Goal: Task Accomplishment & Management: Manage account settings

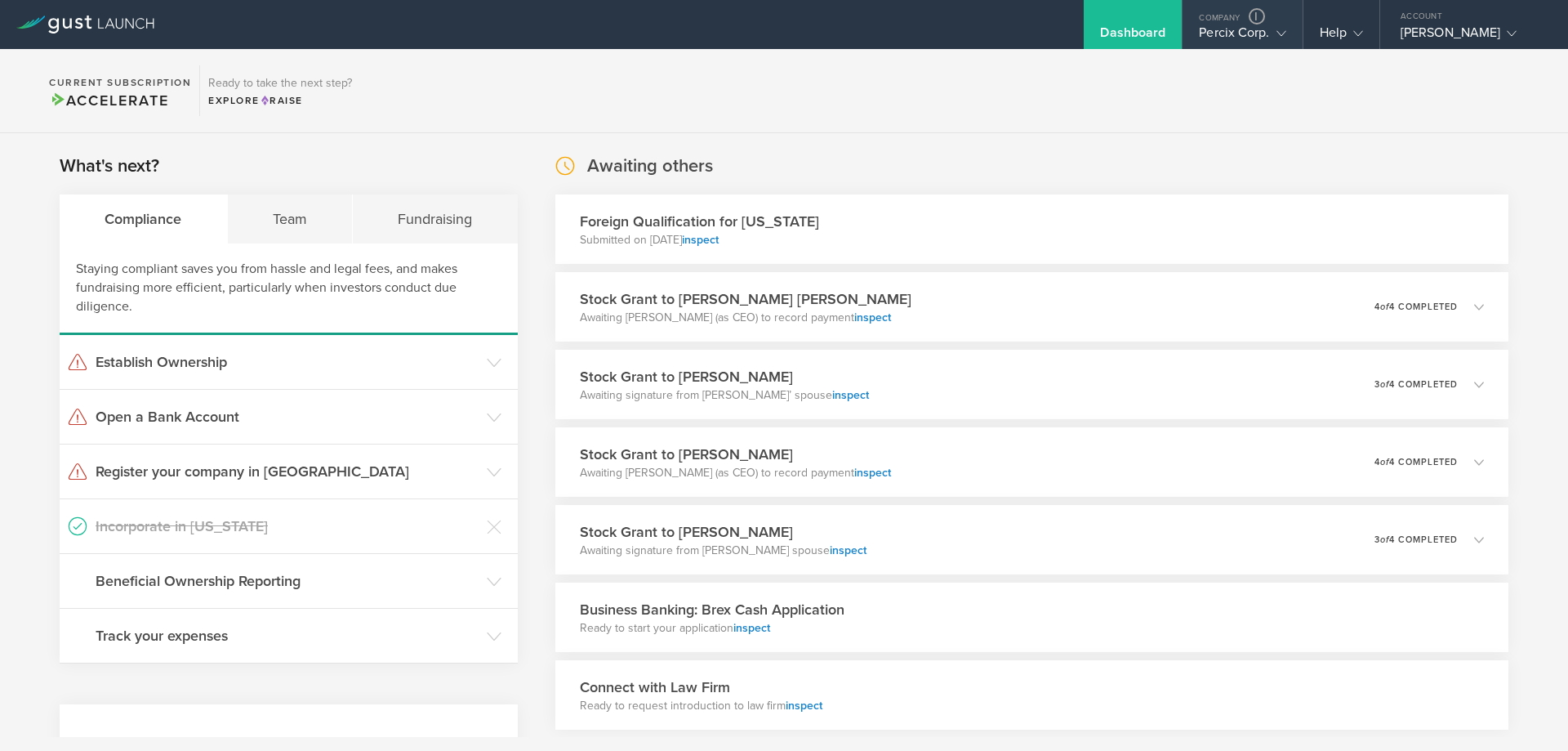
click at [1214, 26] on div "Percix Corp." at bounding box center [1242, 36] width 87 height 24
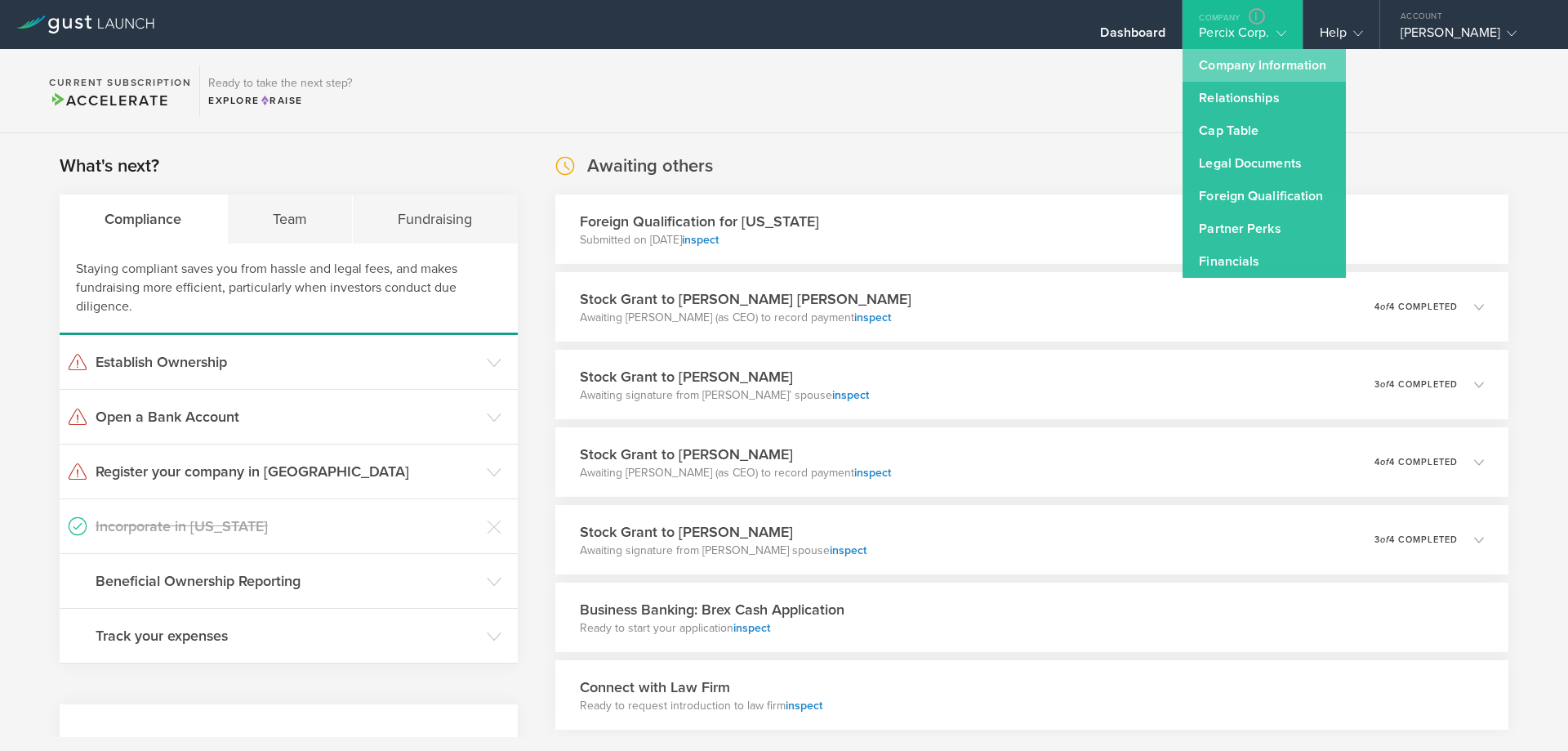
click at [1242, 64] on link "Company Information" at bounding box center [1264, 65] width 164 height 33
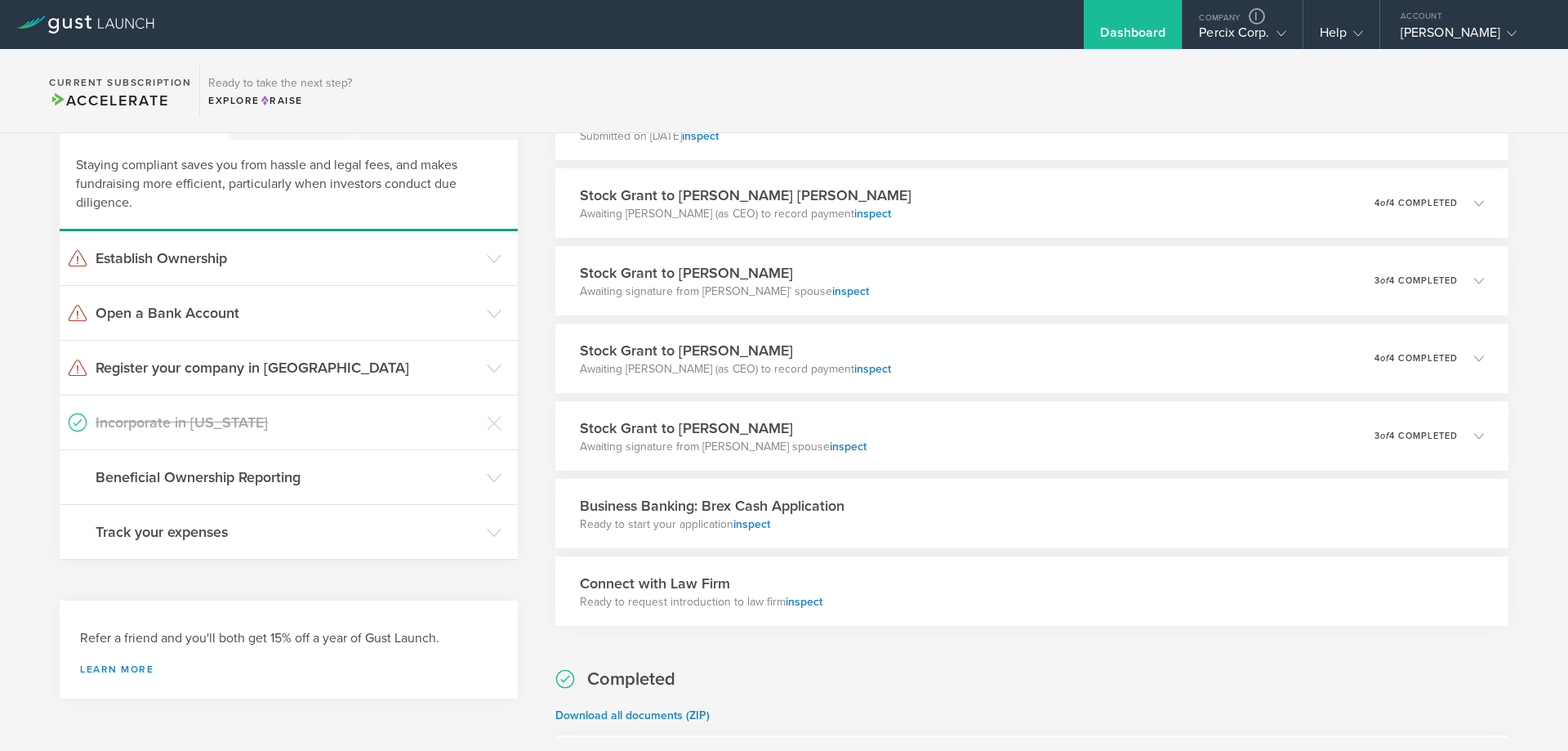
scroll to position [81, 0]
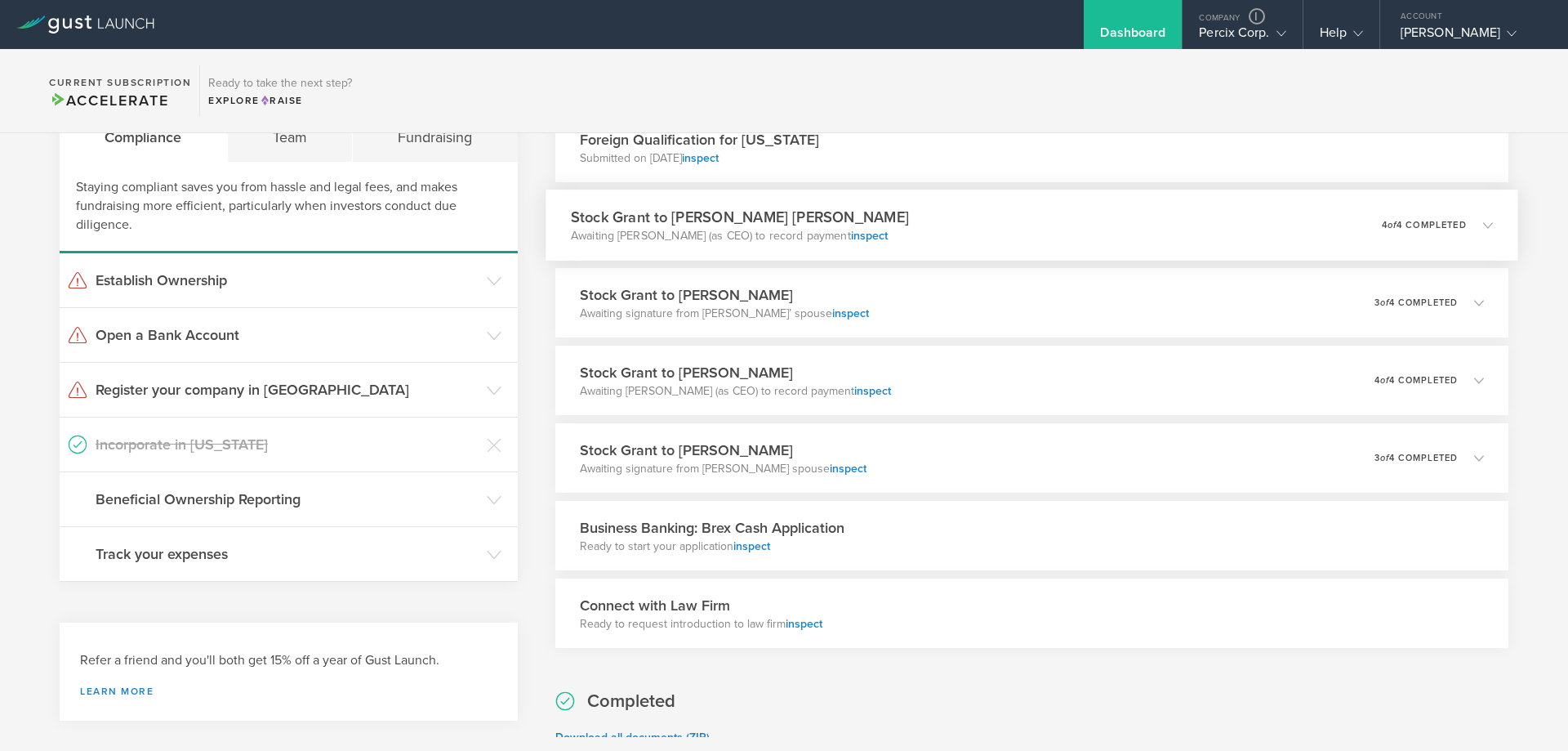
click at [1043, 247] on div "Stock Grant to Regina Daniel Harrison Awaiting Lakshman Krishnamurthy (as CEO) …" at bounding box center [1031, 224] width 973 height 71
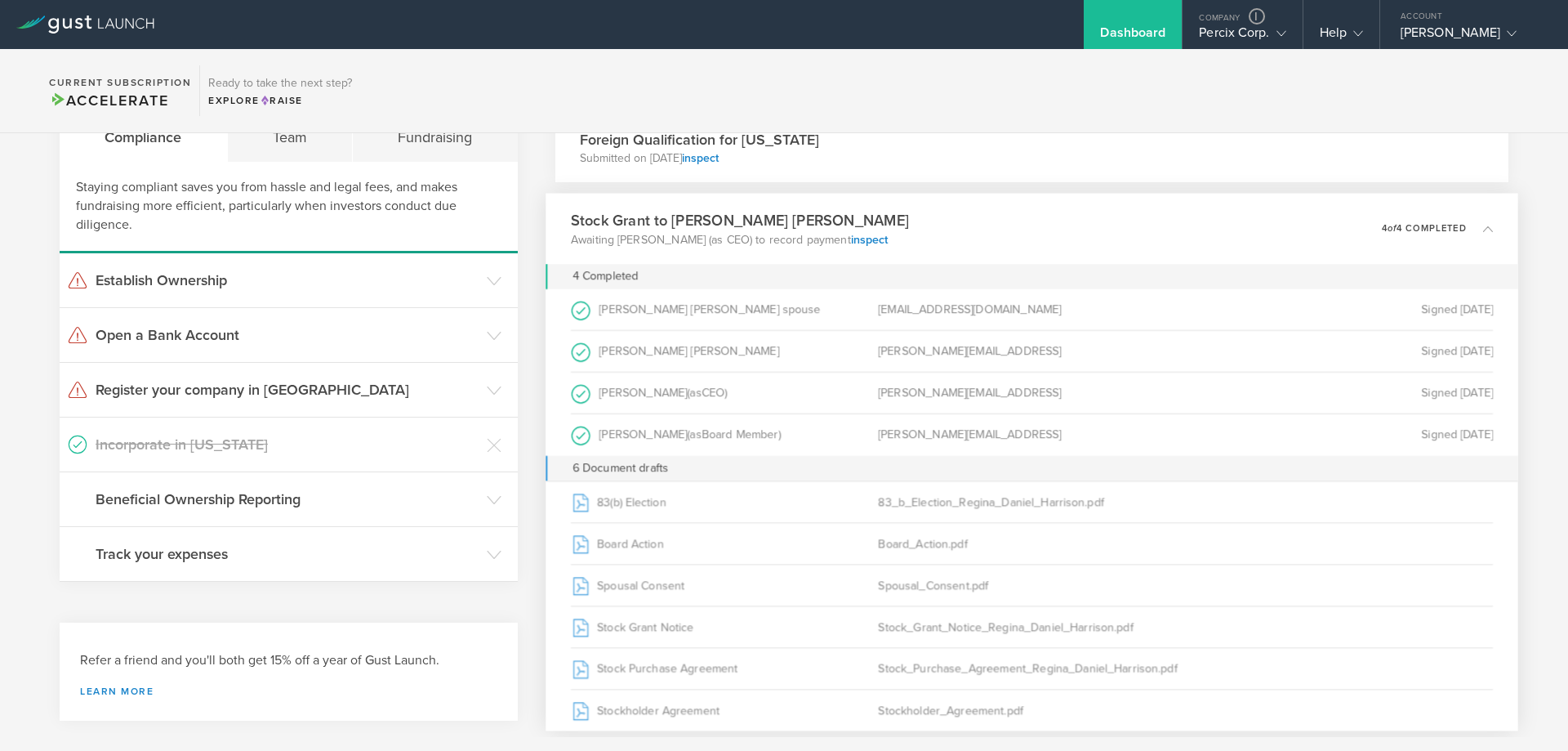
click at [1043, 247] on div "Stock Grant to Regina Daniel Harrison Awaiting Lakshman Krishnamurthy (as CEO) …" at bounding box center [1031, 229] width 973 height 71
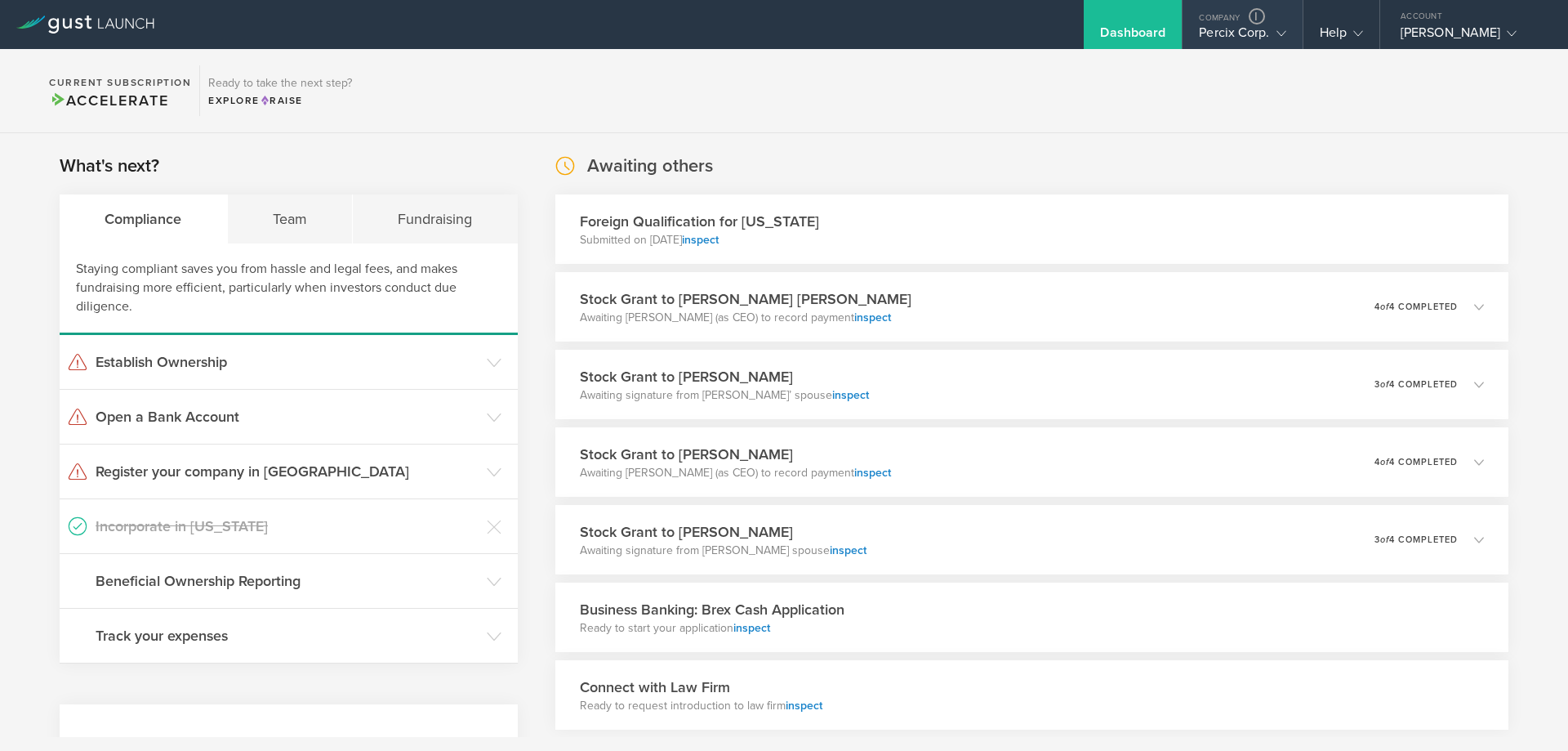
click at [1222, 39] on div "Percix Corp." at bounding box center [1242, 36] width 87 height 24
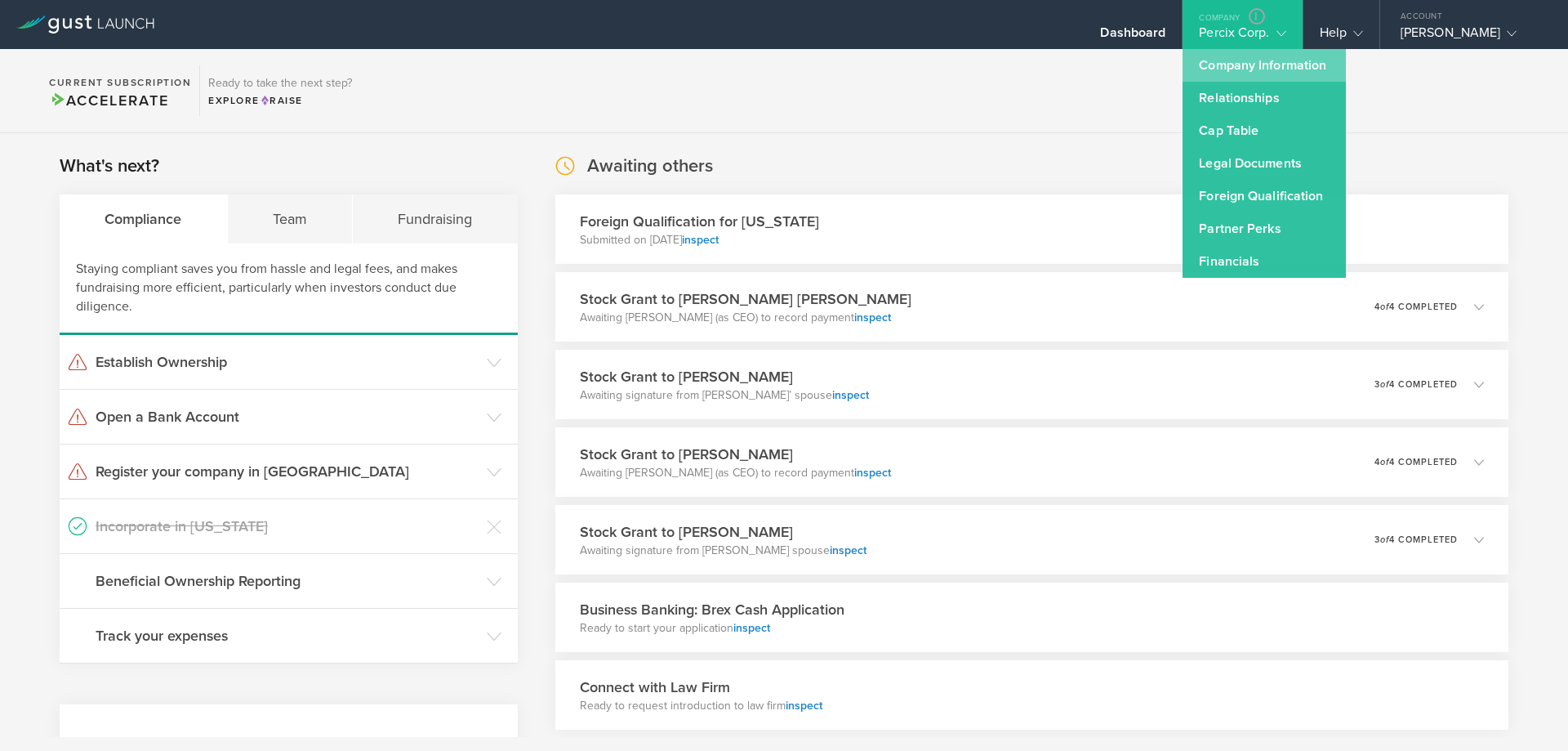
click at [1241, 73] on link "Company Information" at bounding box center [1264, 65] width 164 height 33
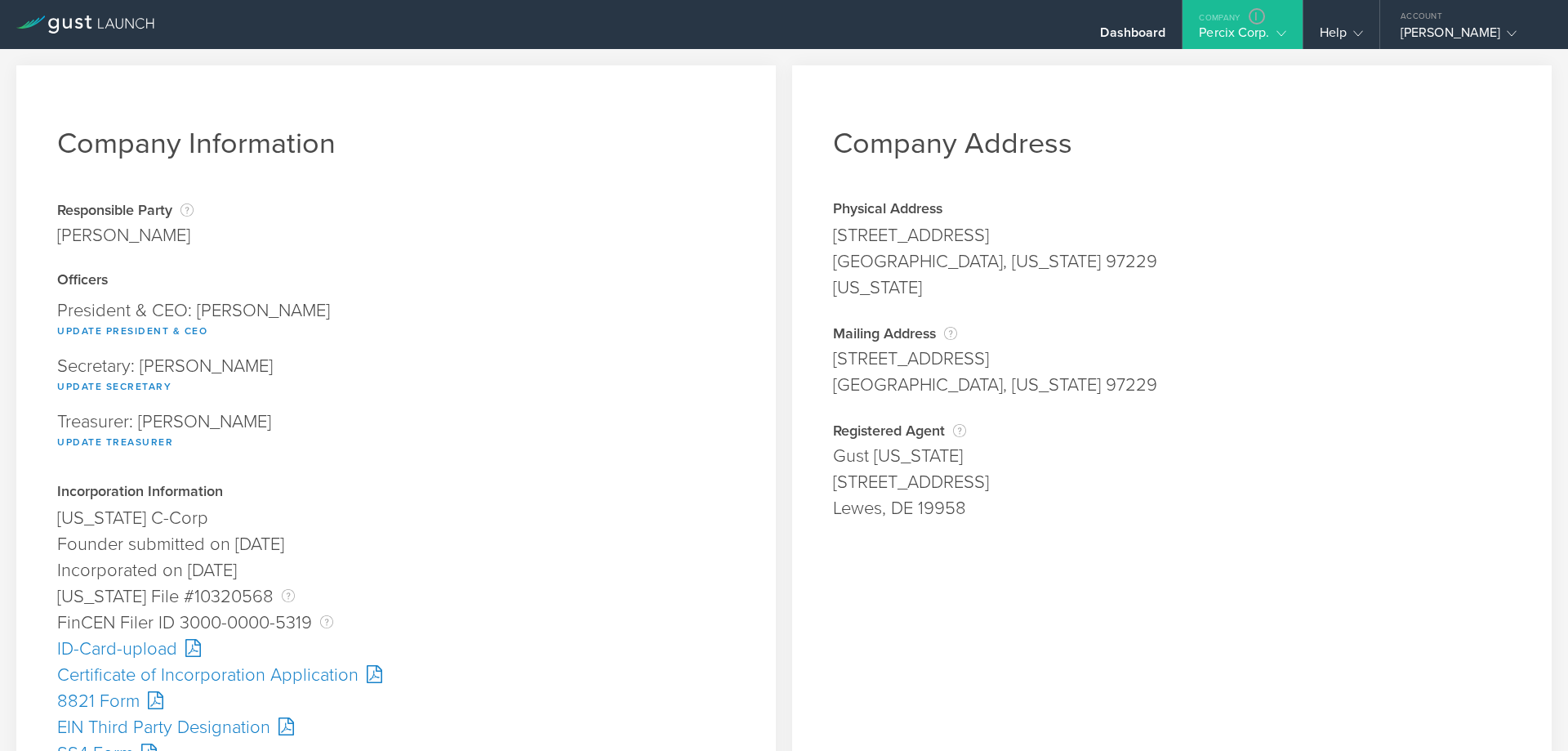
click at [1206, 25] on div "Percix Corp." at bounding box center [1242, 36] width 87 height 24
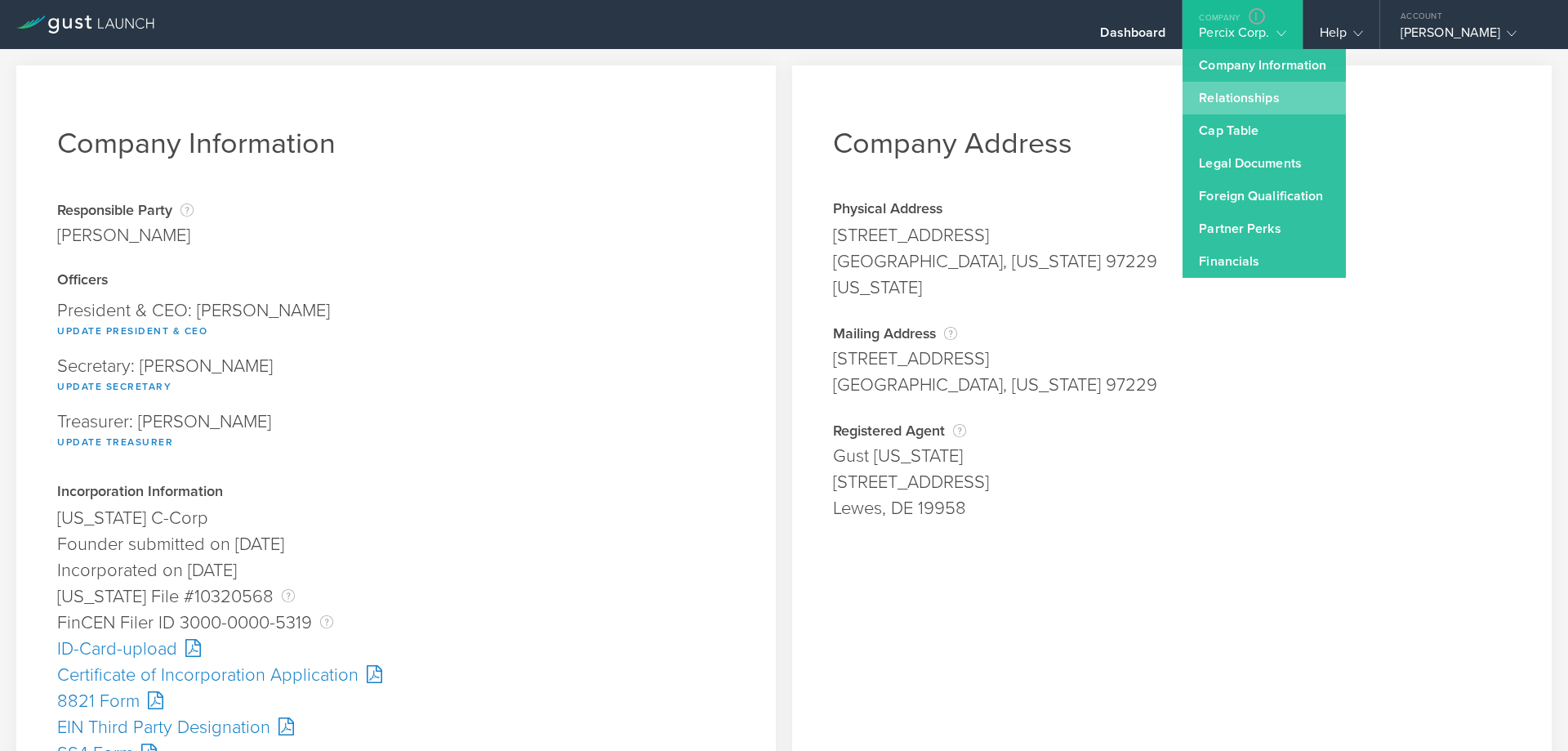
click at [1228, 90] on link "Relationships" at bounding box center [1264, 98] width 164 height 33
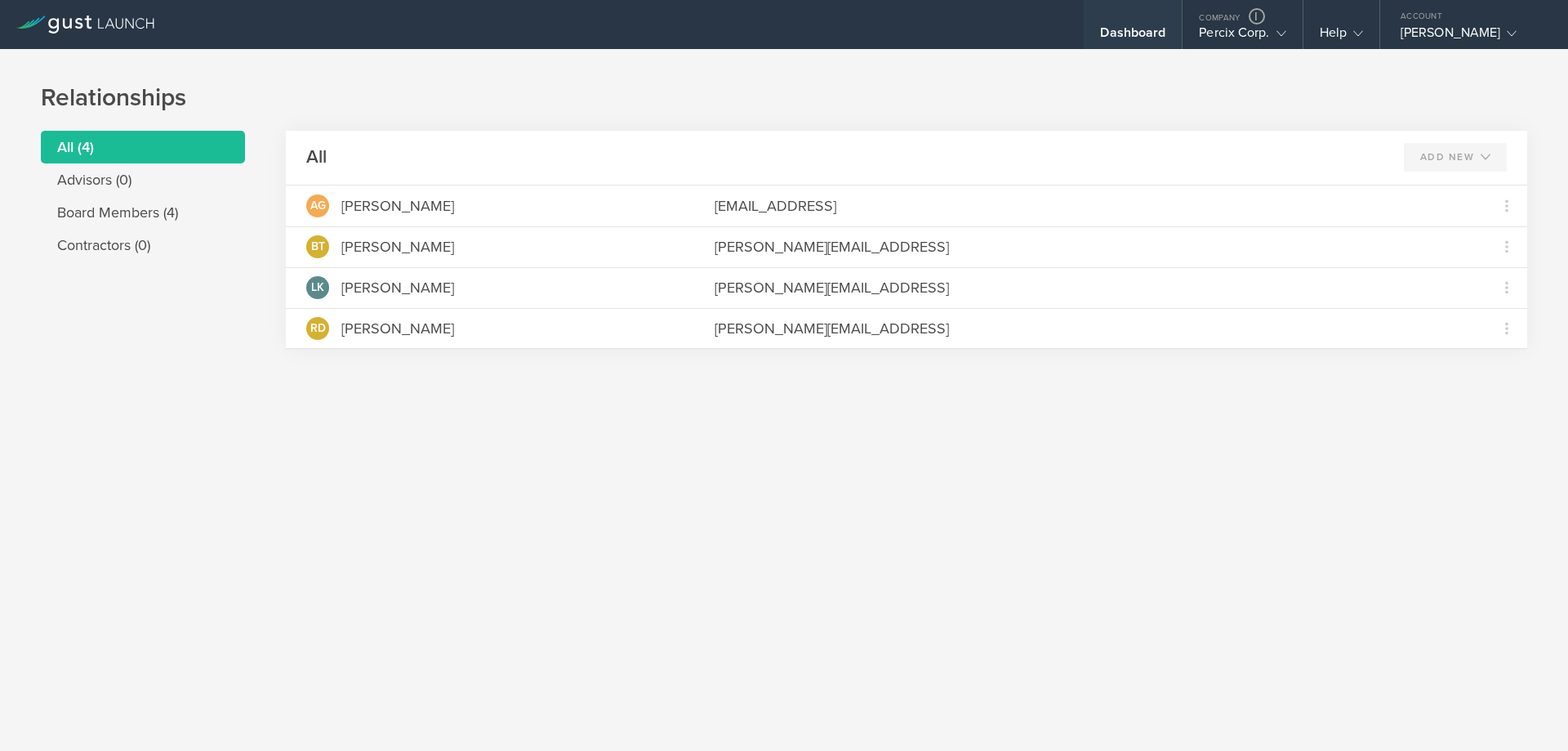
click at [1140, 31] on div "Dashboard" at bounding box center [1133, 36] width 65 height 24
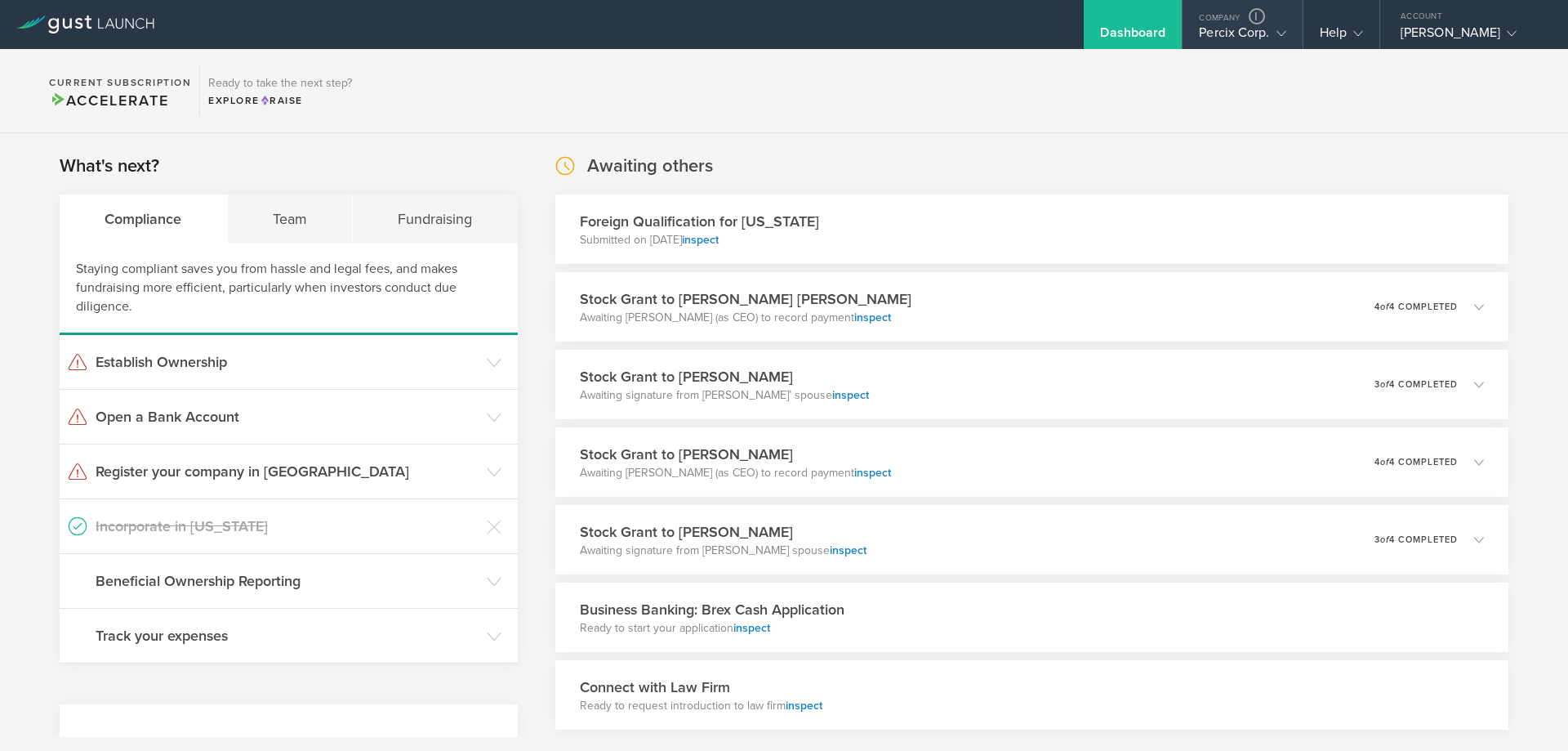
click at [1227, 29] on div "Percix Corp." at bounding box center [1242, 36] width 87 height 24
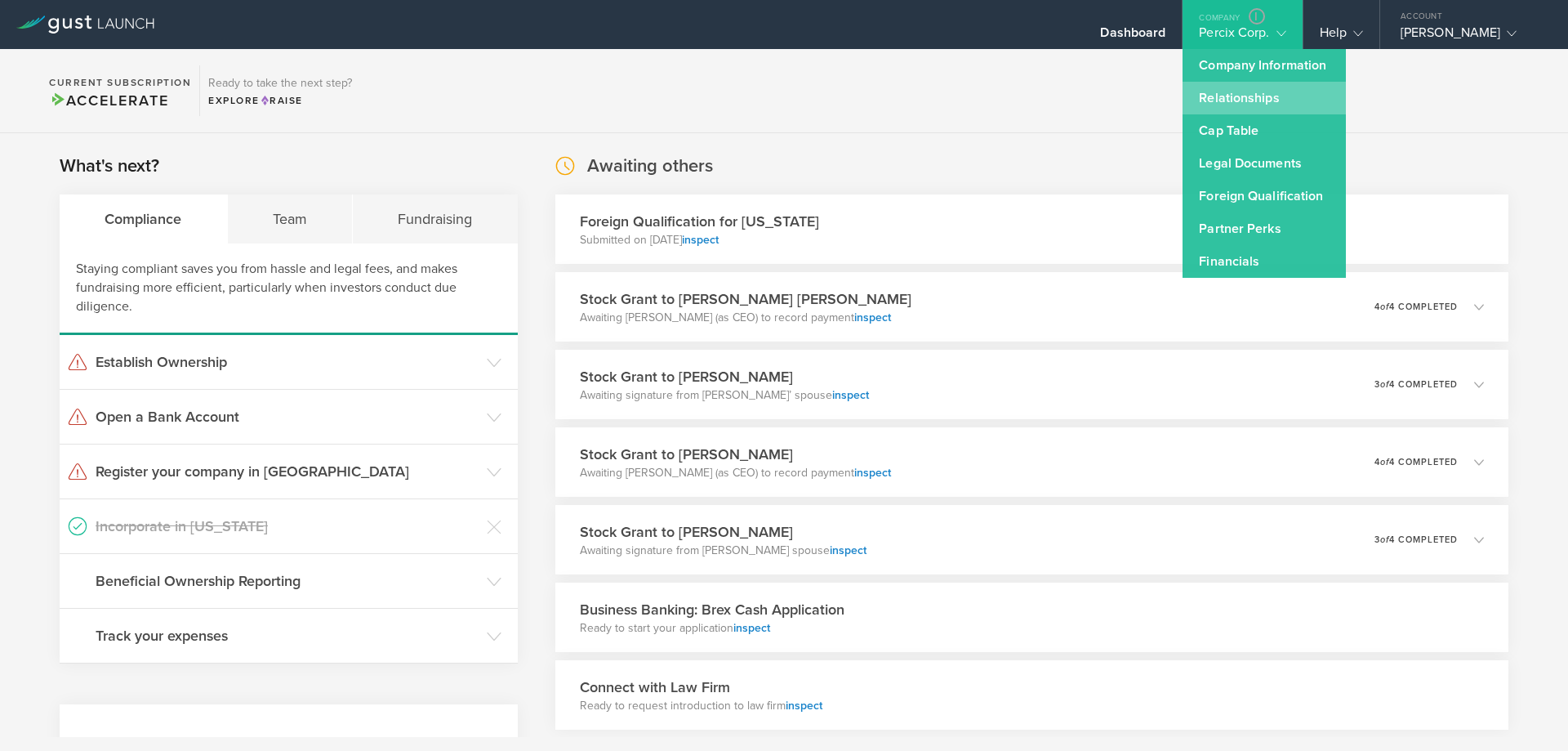
click at [1235, 90] on link "Relationships" at bounding box center [1264, 98] width 164 height 33
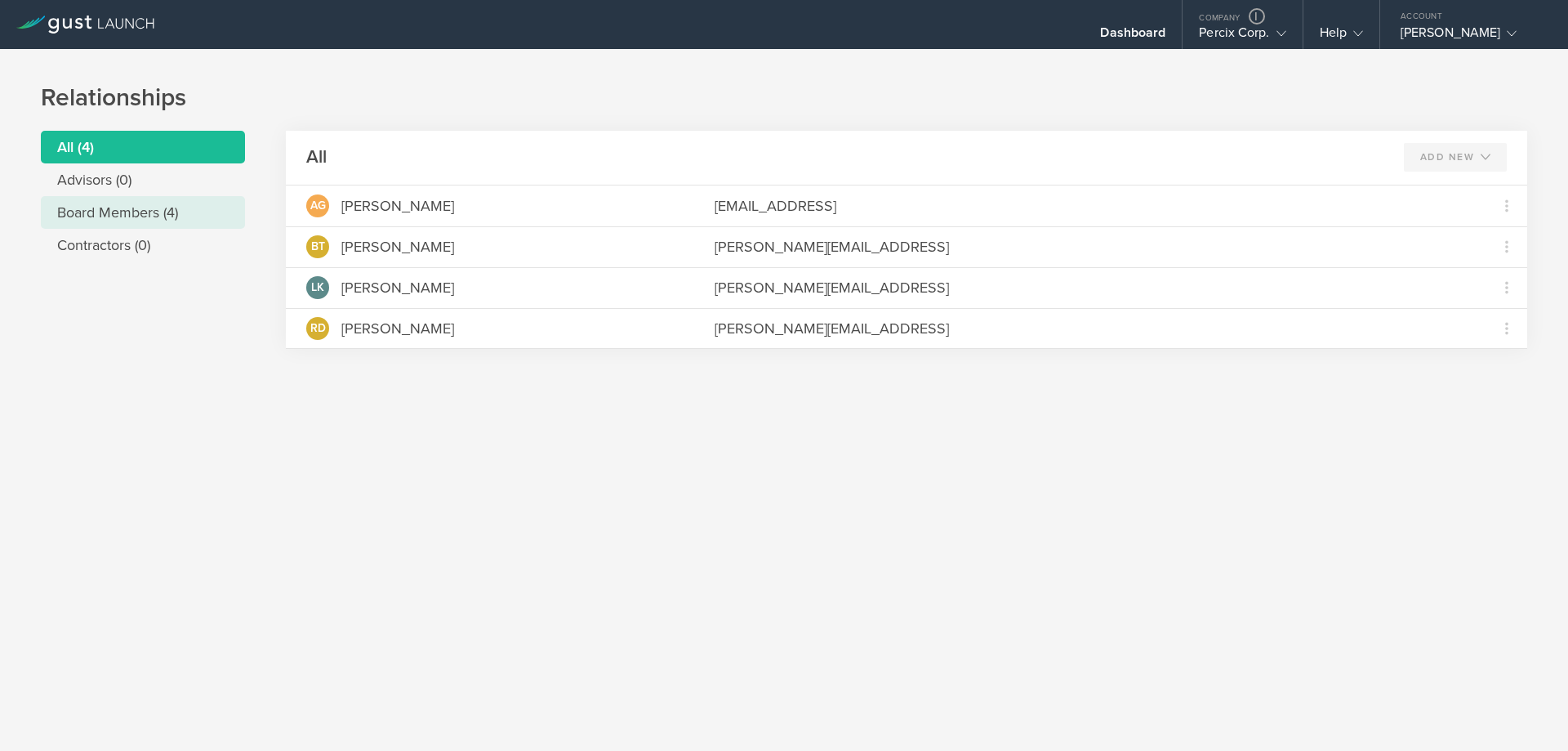
click at [128, 214] on li "Board Members (4)" at bounding box center [143, 213] width 204 height 33
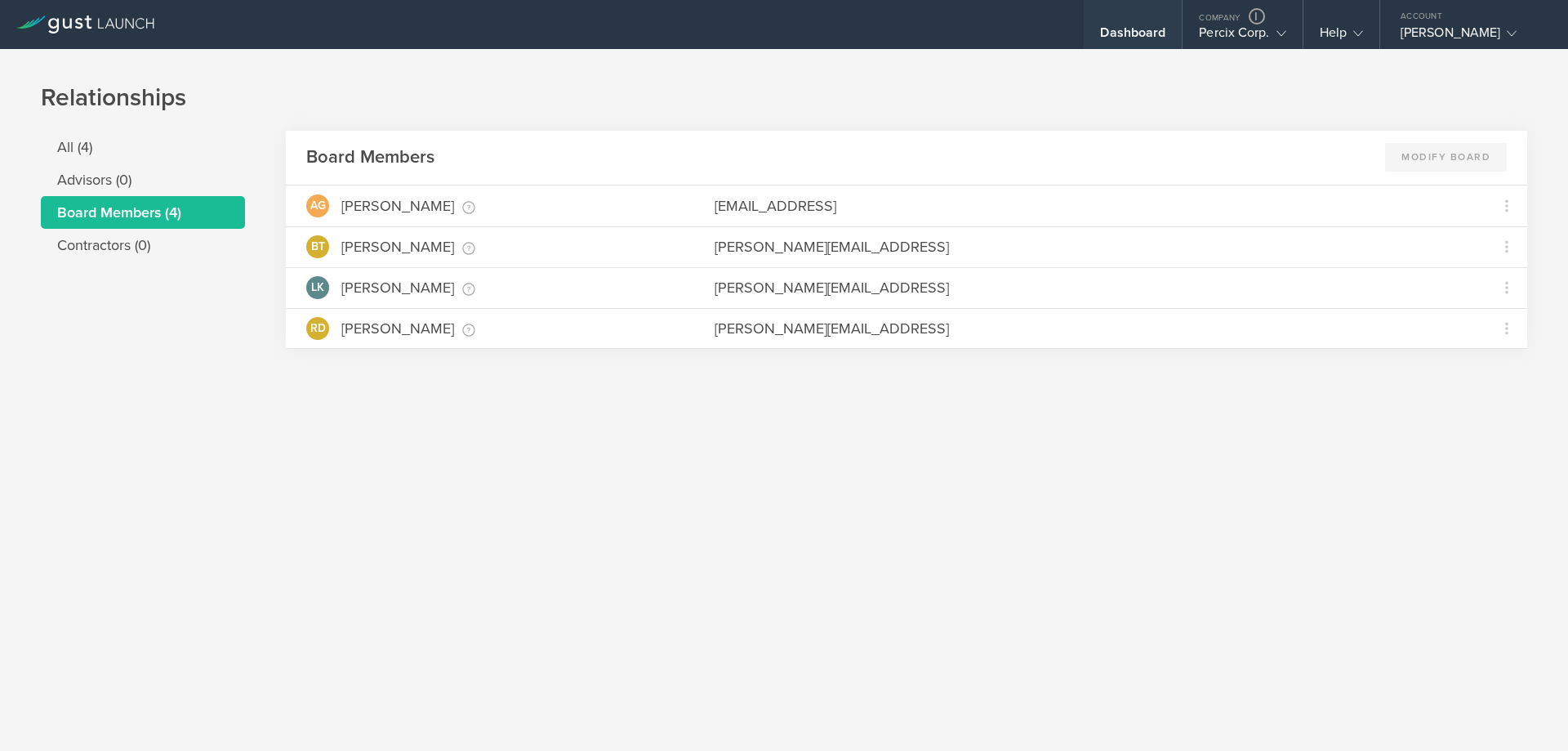
click at [1134, 18] on div "Dashboard" at bounding box center [1133, 24] width 98 height 49
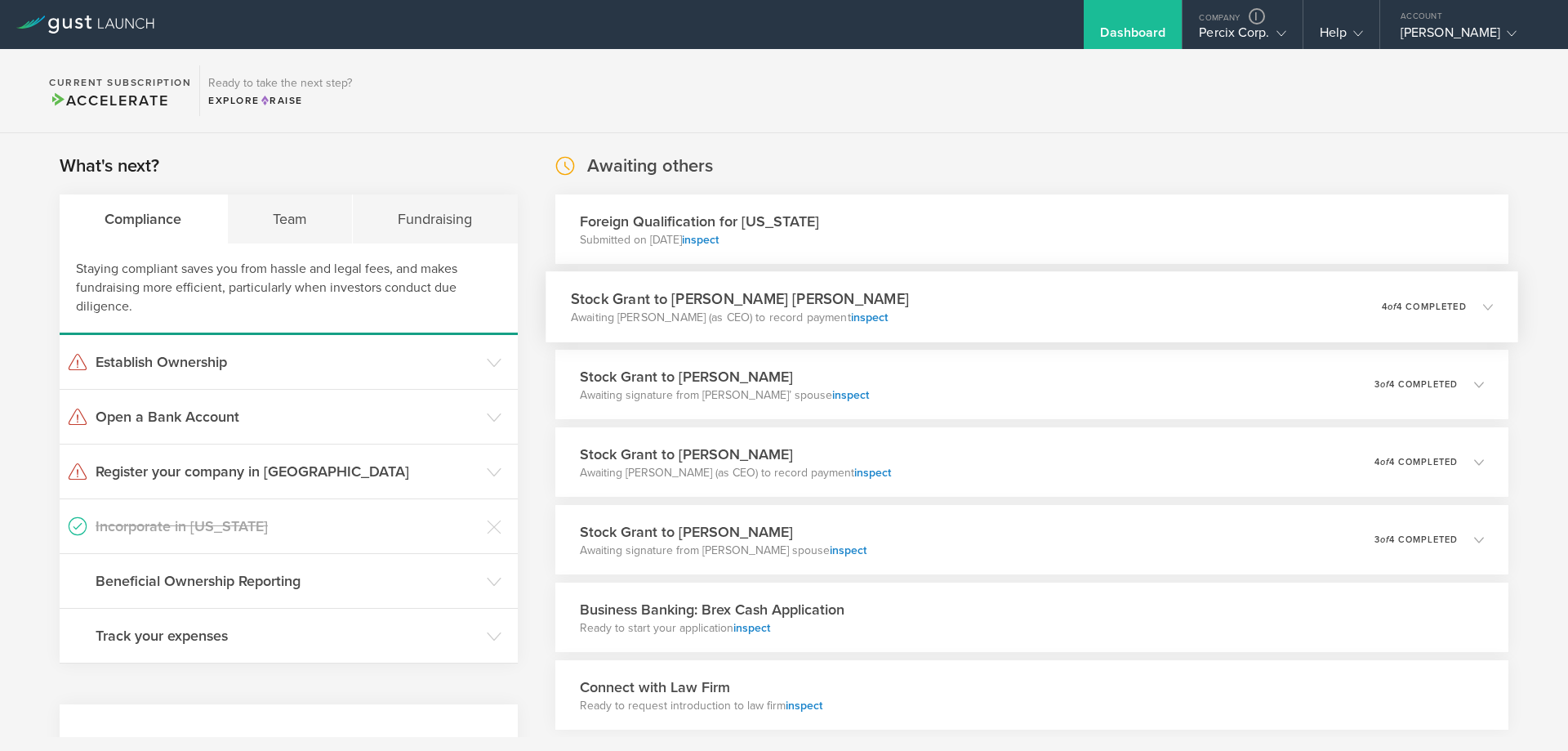
click at [994, 311] on div "Stock Grant to [PERSON_NAME] [PERSON_NAME] Awaiting [PERSON_NAME] (as CEO) to r…" at bounding box center [1031, 307] width 973 height 71
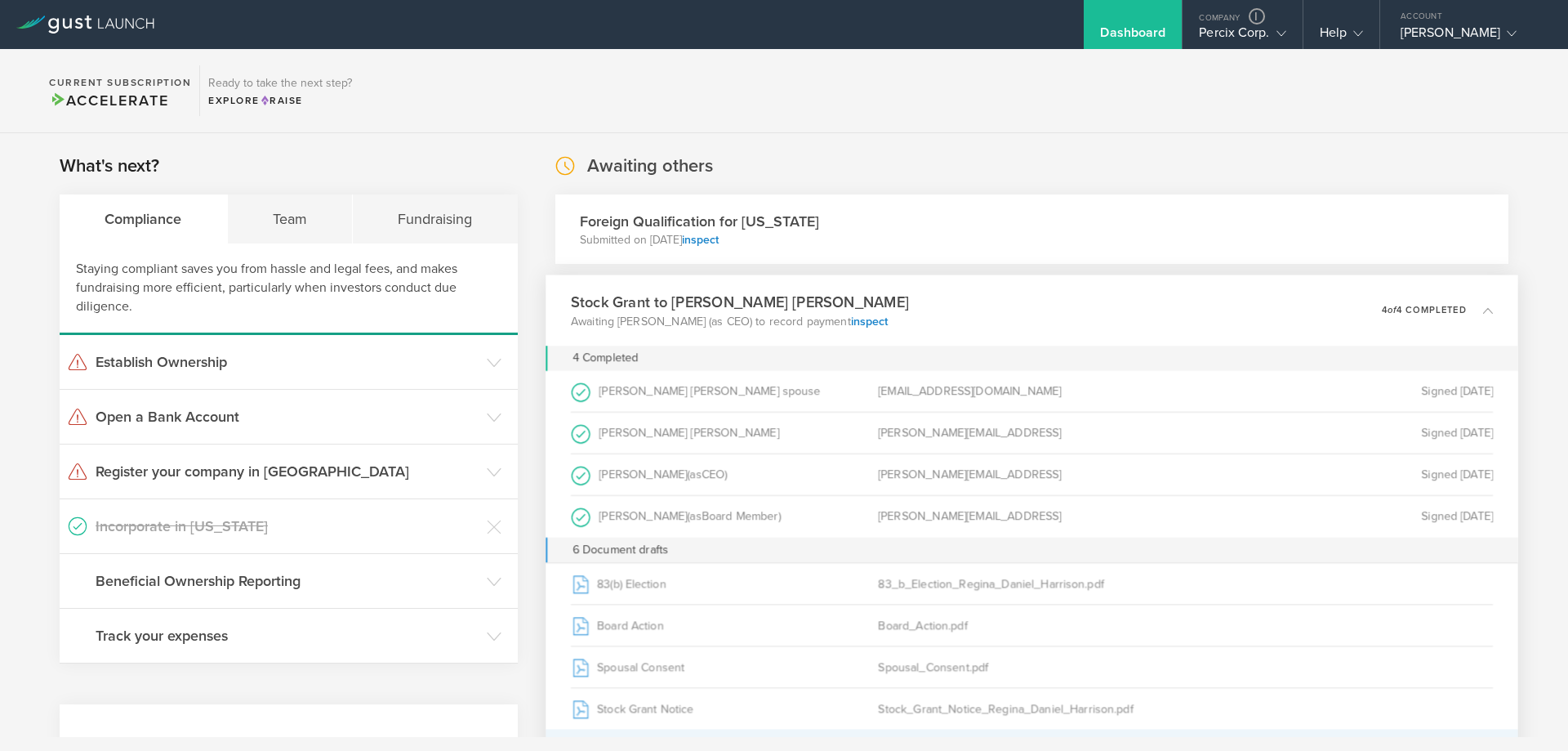
scroll to position [245, 0]
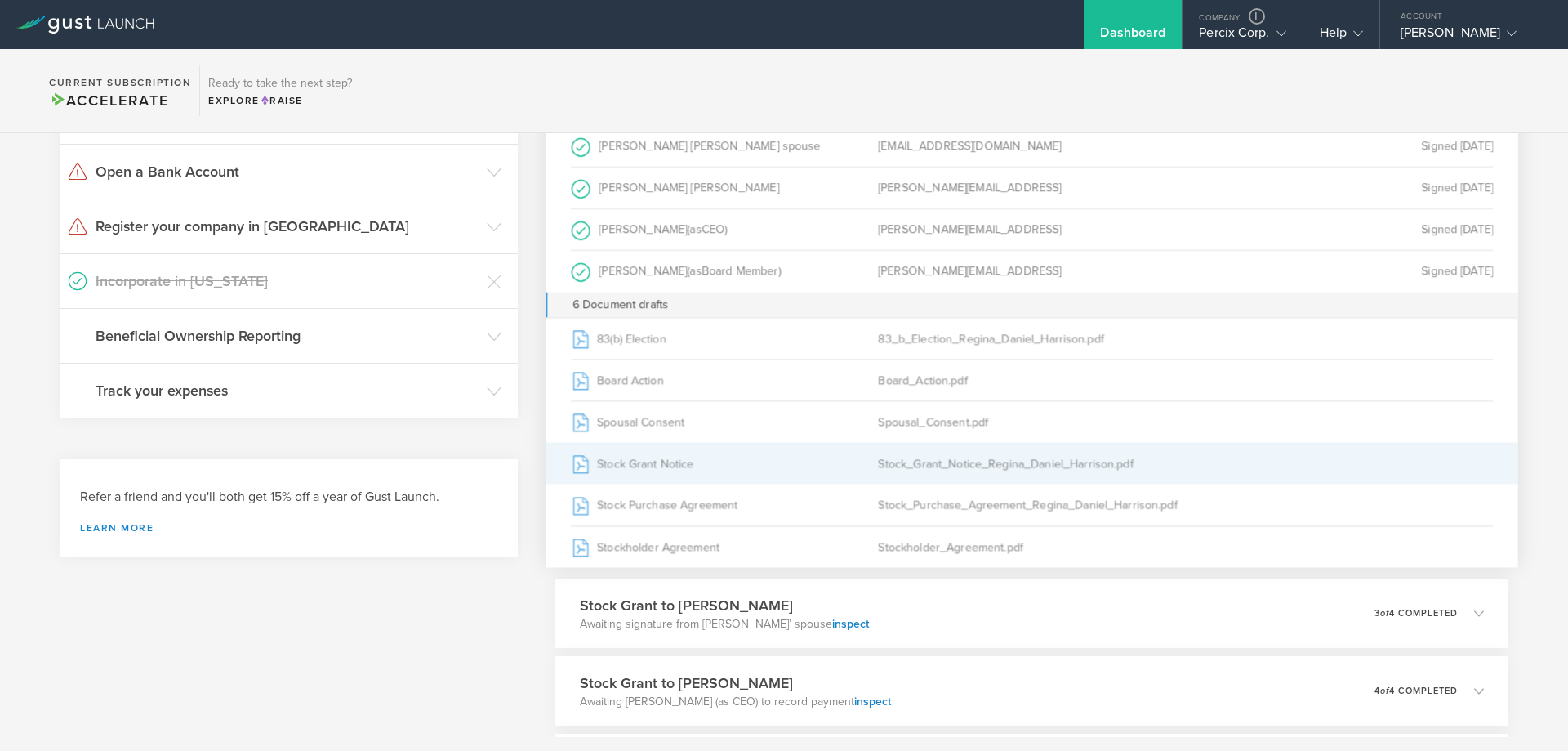
click at [658, 458] on div "Stock Grant Notice" at bounding box center [724, 462] width 307 height 41
